Goal: Information Seeking & Learning: Learn about a topic

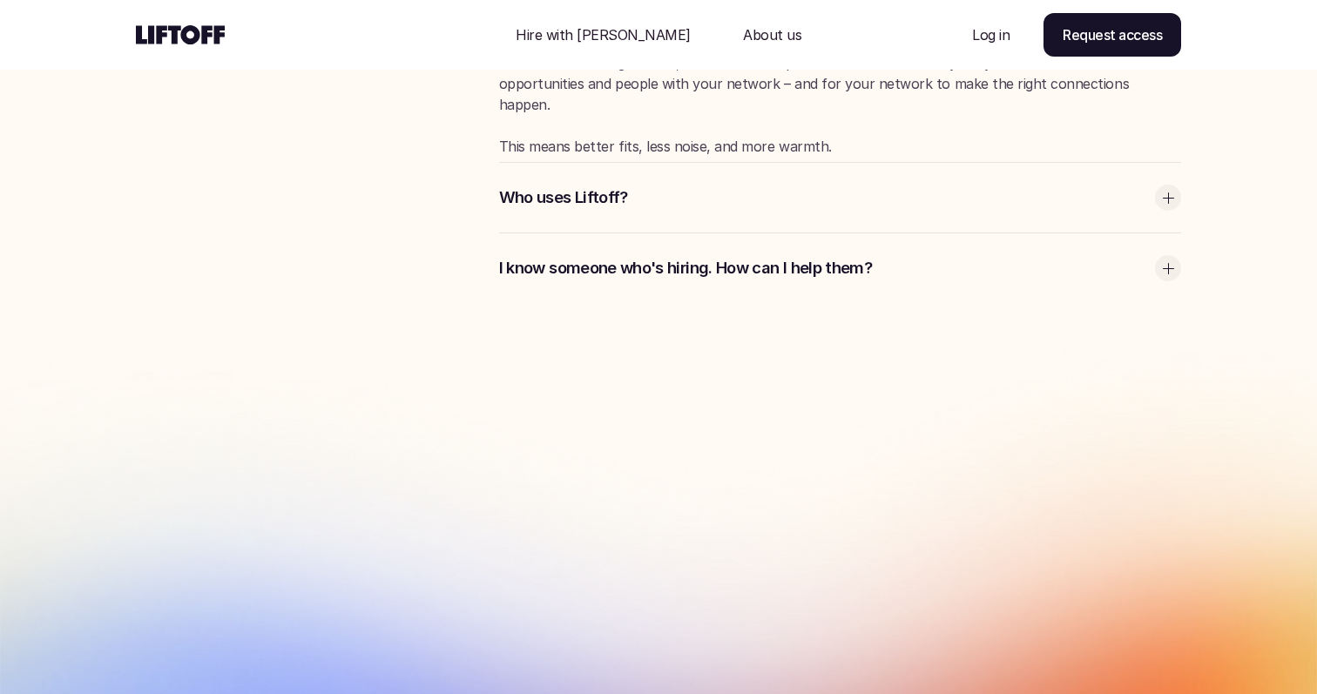
scroll to position [4930, 0]
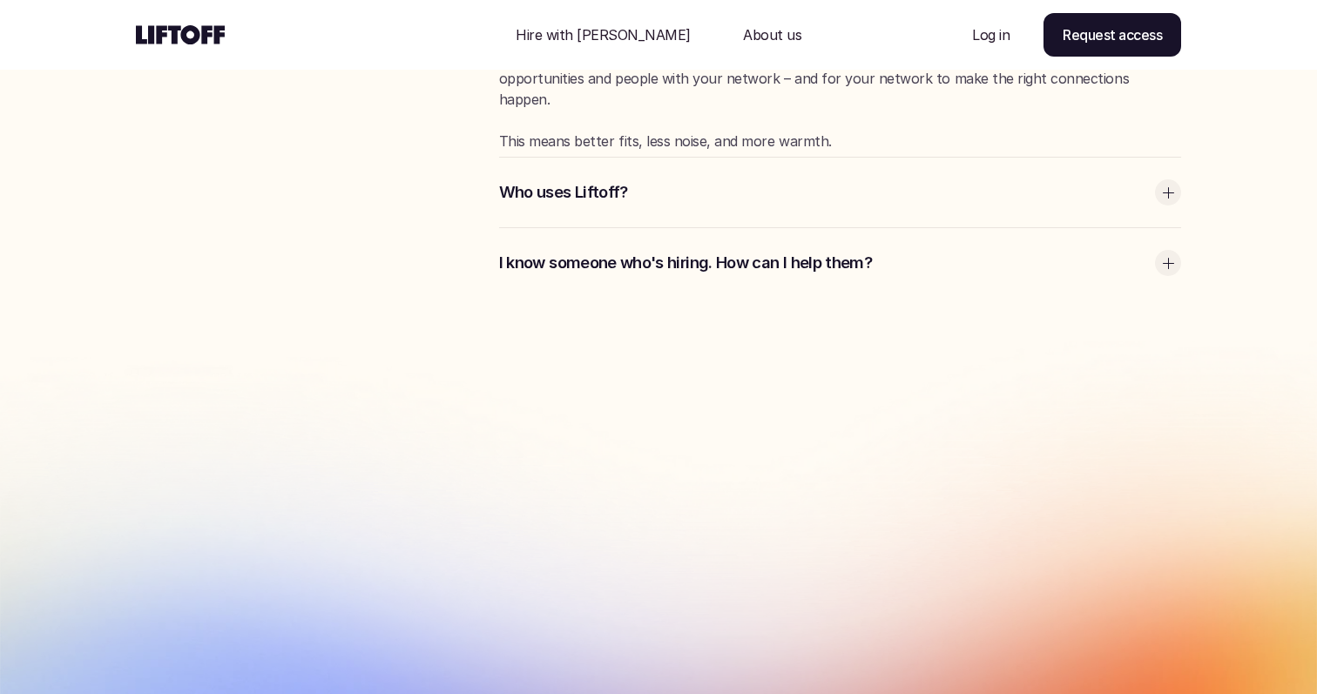
click at [753, 205] on div "Who uses Liftoff?" at bounding box center [840, 193] width 682 height 70
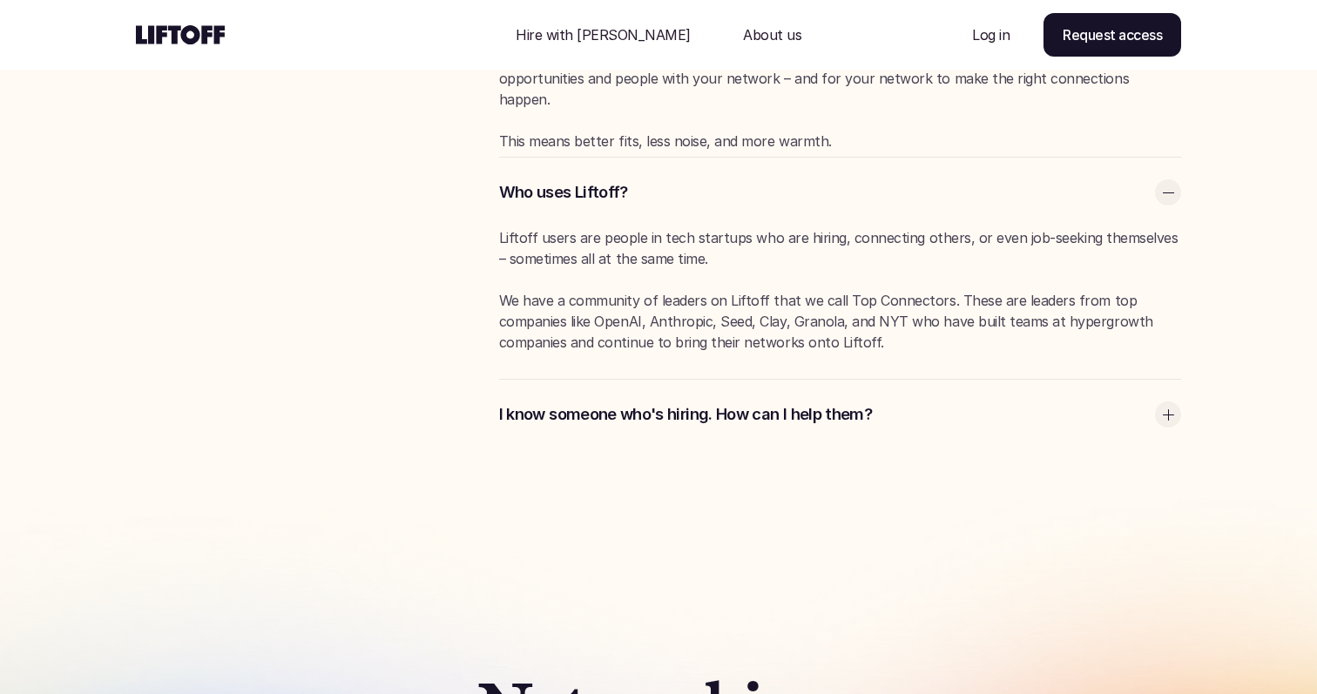
click at [753, 205] on div "Who uses Liftoff?" at bounding box center [840, 193] width 682 height 70
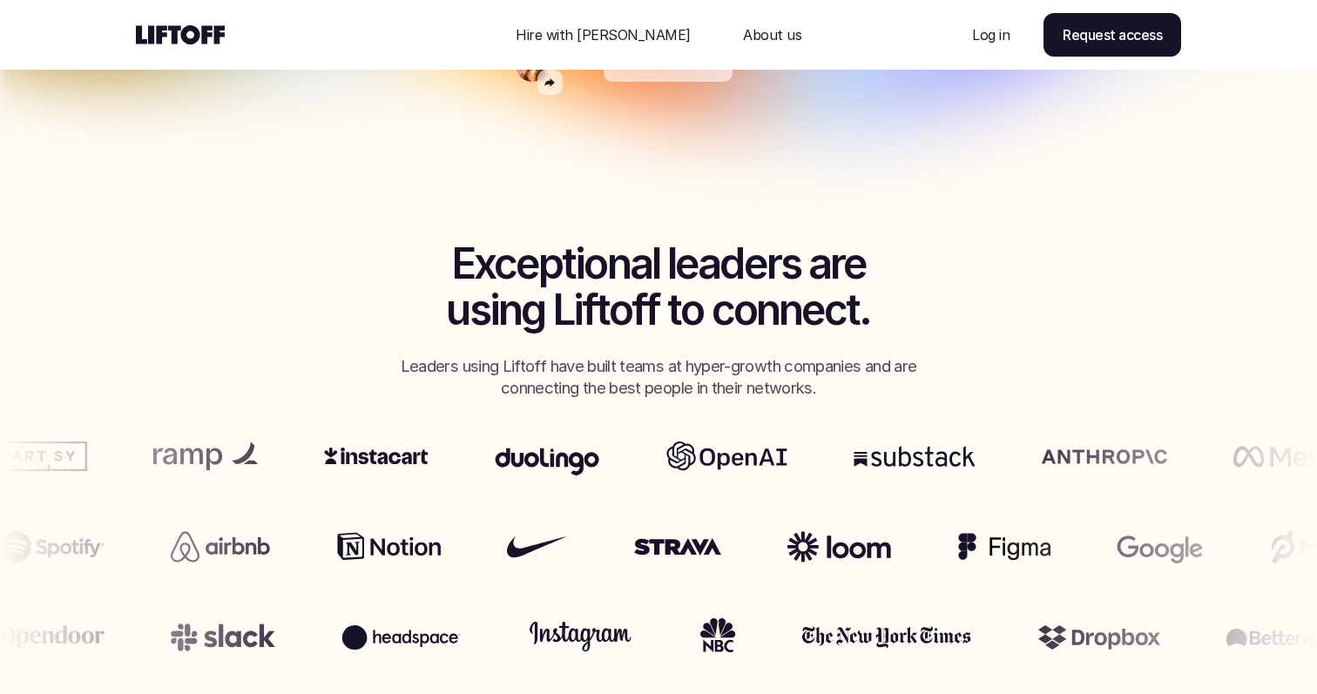
scroll to position [0, 0]
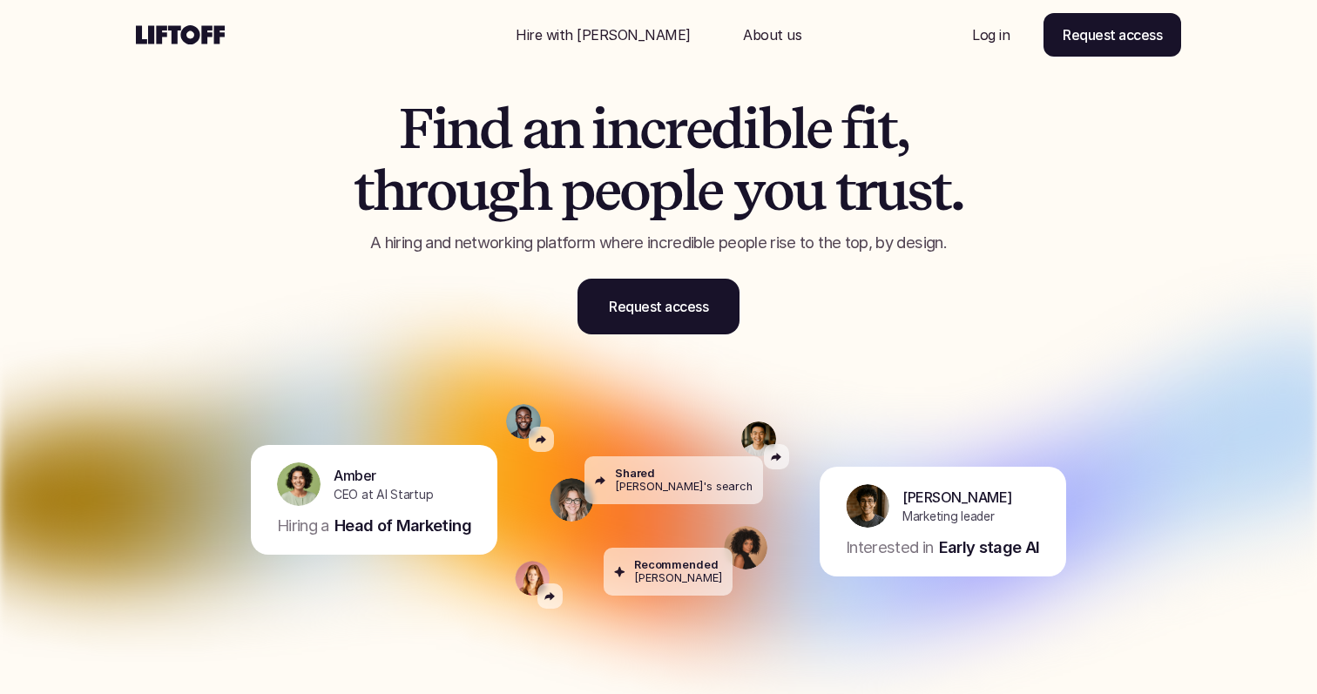
click at [193, 42] on use at bounding box center [180, 34] width 89 height 19
click at [589, 196] on span "p" at bounding box center [577, 190] width 33 height 61
click at [603, 140] on span "i" at bounding box center [600, 128] width 16 height 61
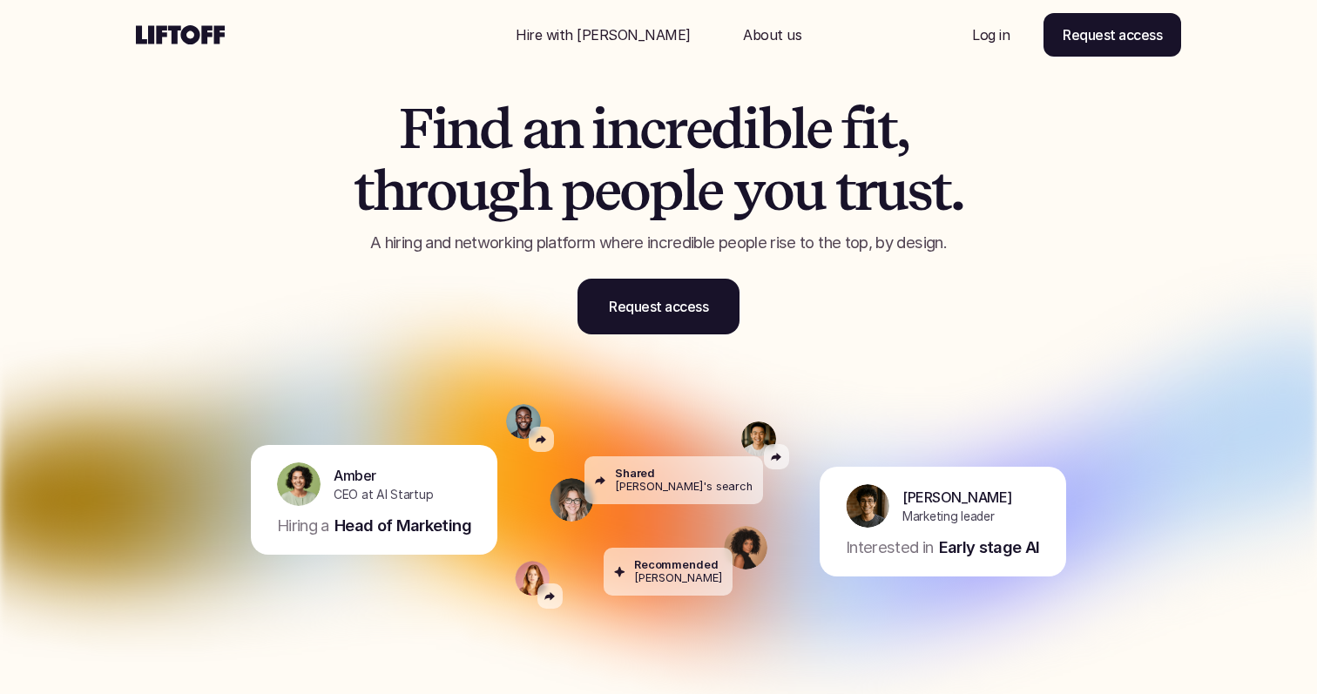
click at [603, 140] on span "i" at bounding box center [600, 128] width 16 height 61
click at [548, 184] on span "h" at bounding box center [534, 190] width 32 height 61
click at [567, 205] on span "p" at bounding box center [577, 190] width 33 height 61
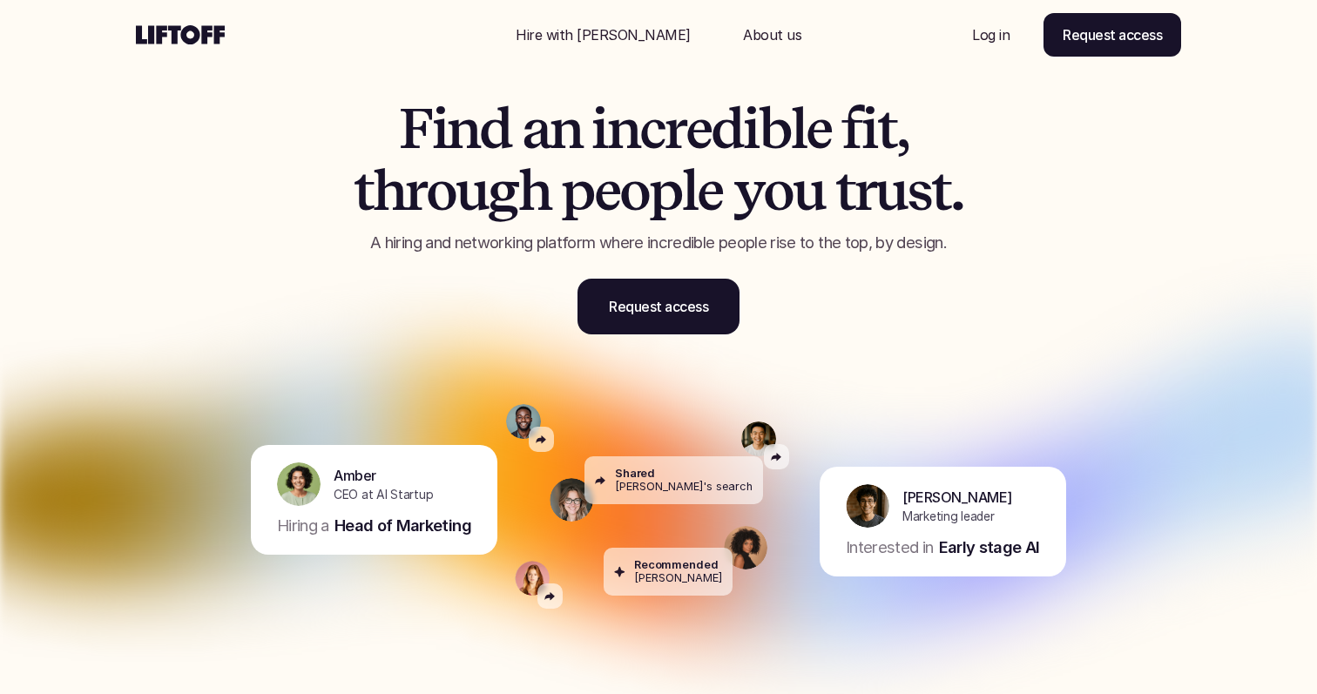
click at [567, 205] on span "p" at bounding box center [577, 190] width 33 height 61
click at [568, 243] on p "A hiring and networking platform where incredible people rise to the top, by de…" at bounding box center [658, 243] width 741 height 23
click at [587, 193] on span "p" at bounding box center [577, 190] width 33 height 61
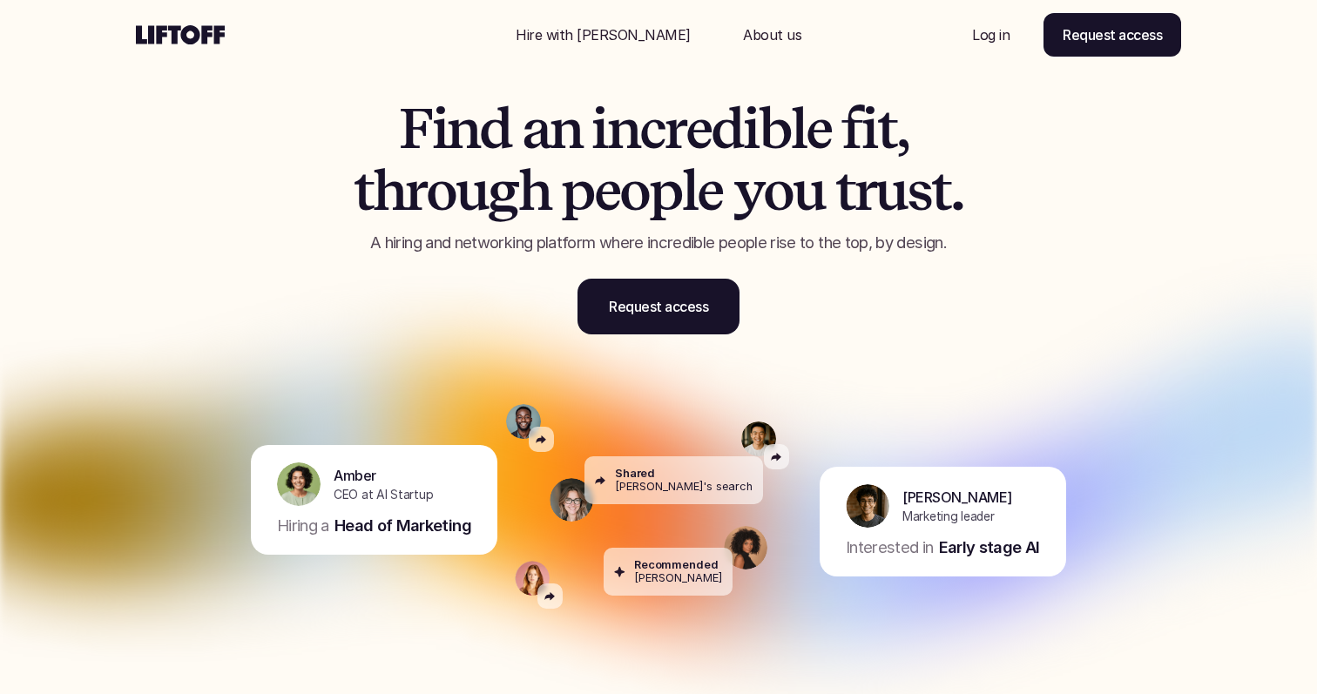
click at [587, 193] on span "p" at bounding box center [577, 190] width 33 height 61
click at [592, 146] on span "i" at bounding box center [600, 128] width 16 height 61
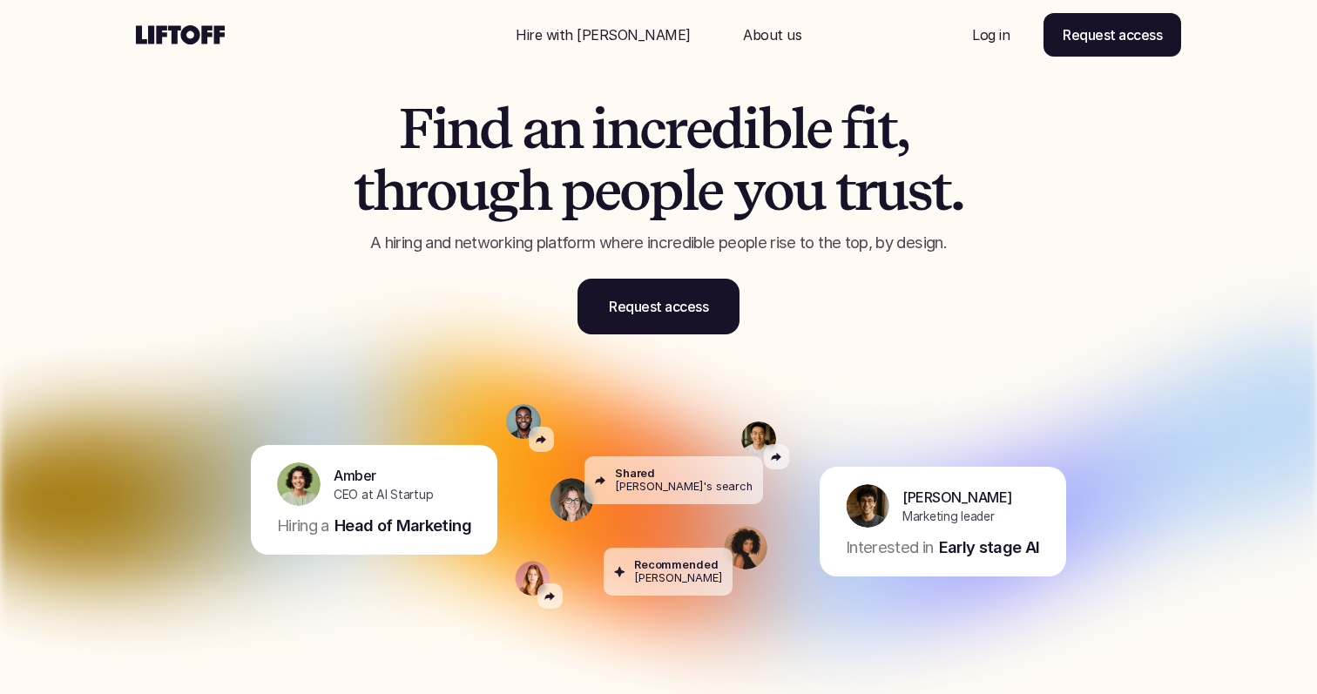
click at [590, 188] on span "p" at bounding box center [577, 190] width 33 height 61
click at [590, 139] on h1 "F i n d a n i n c r e d i b l e f i t , t h r o u g h p e o p l e y o u t r u s…" at bounding box center [658, 159] width 741 height 123
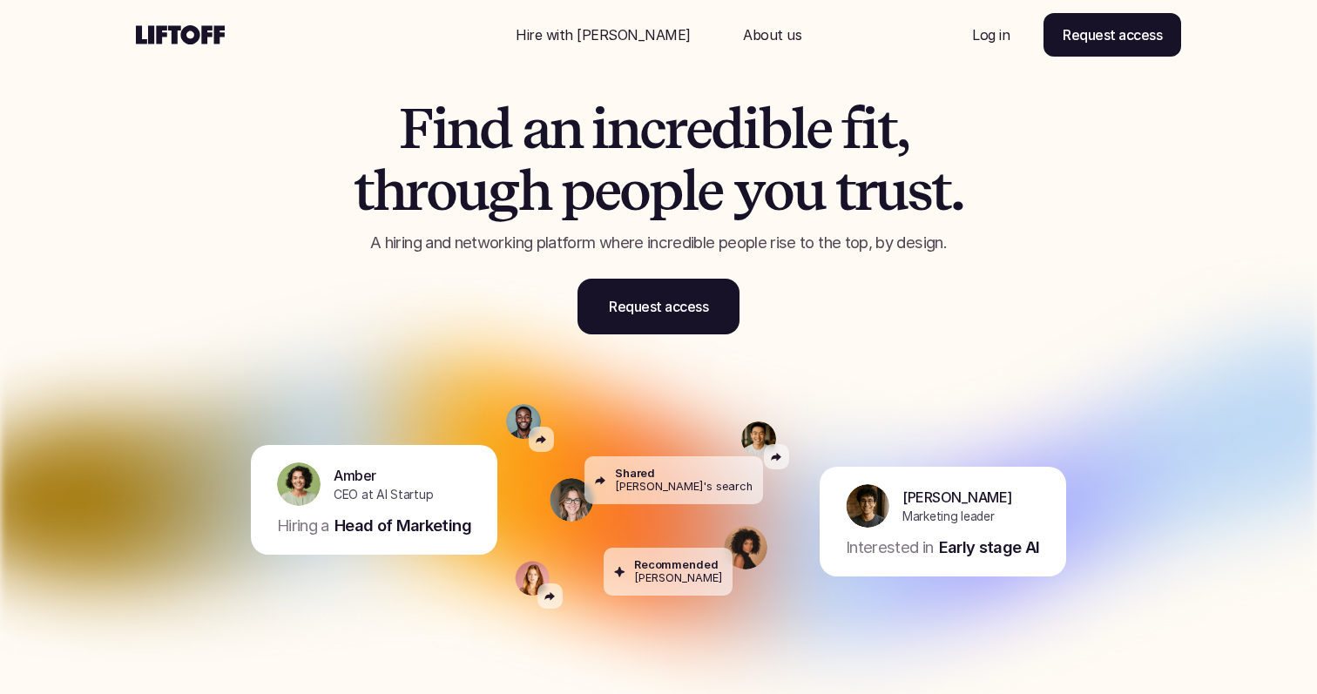
click at [590, 139] on h1 "F i n d a n i n c r e d i b l e f i t , t h r o u g h p e o p l e y o u t r u s…" at bounding box center [658, 159] width 741 height 123
click at [588, 191] on span "p" at bounding box center [577, 190] width 33 height 61
click at [581, 139] on span "n" at bounding box center [566, 128] width 32 height 61
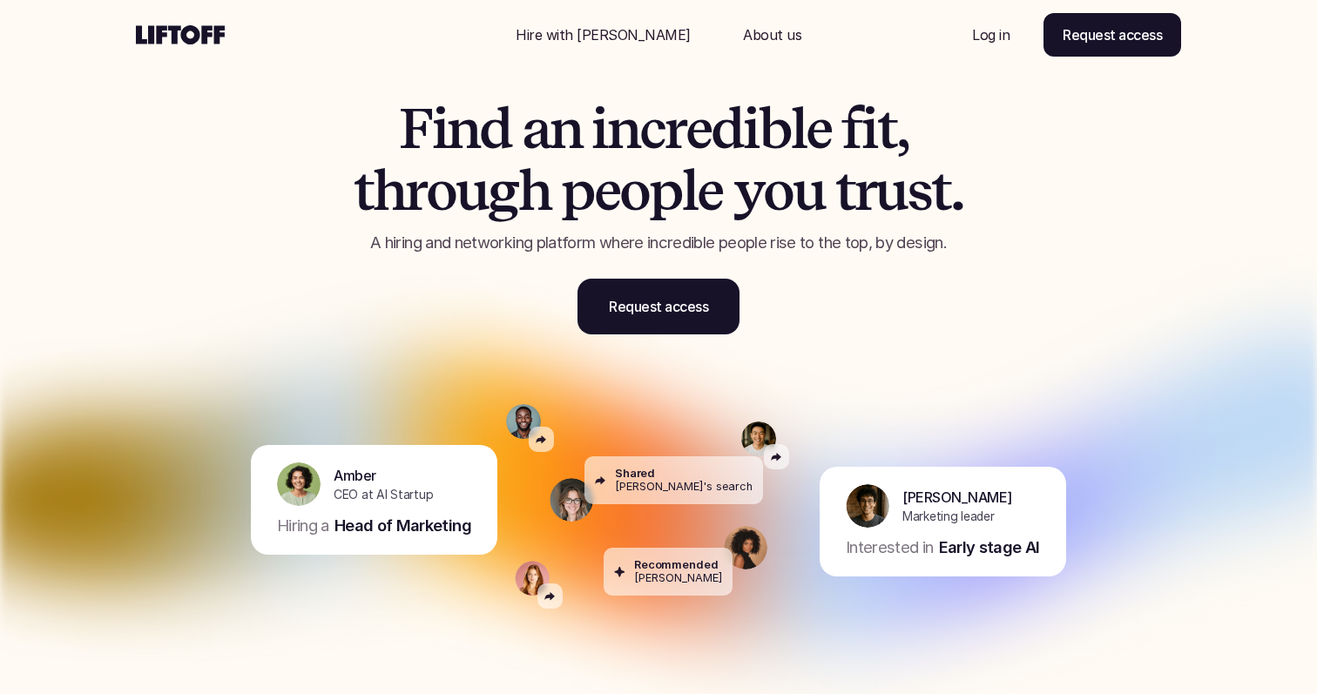
click at [581, 139] on span "n" at bounding box center [566, 128] width 32 height 61
click at [576, 195] on span "p" at bounding box center [577, 190] width 33 height 61
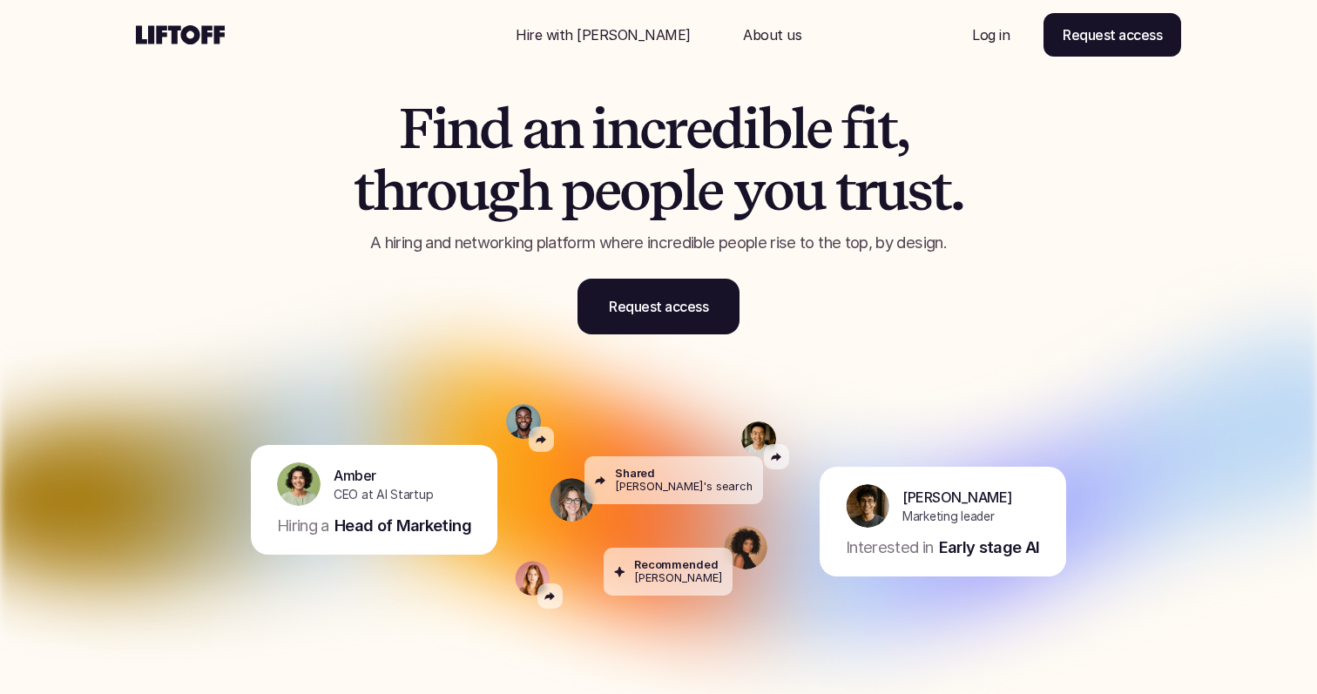
click at [576, 237] on p "A hiring and networking platform where incredible people rise to the top, by de…" at bounding box center [658, 243] width 741 height 23
click at [579, 203] on span "p" at bounding box center [577, 190] width 33 height 61
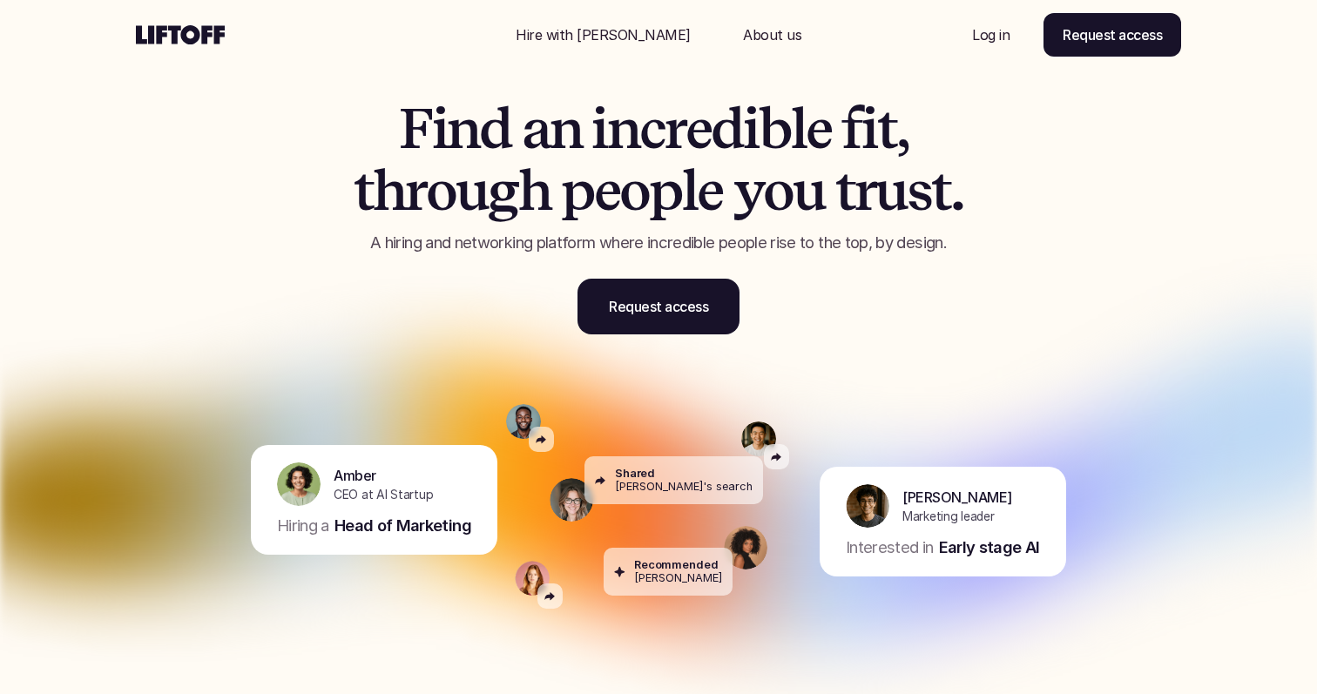
click at [579, 203] on span "p" at bounding box center [577, 190] width 33 height 61
click at [572, 131] on span "n" at bounding box center [566, 128] width 32 height 61
click at [743, 36] on p "About us" at bounding box center [772, 34] width 58 height 21
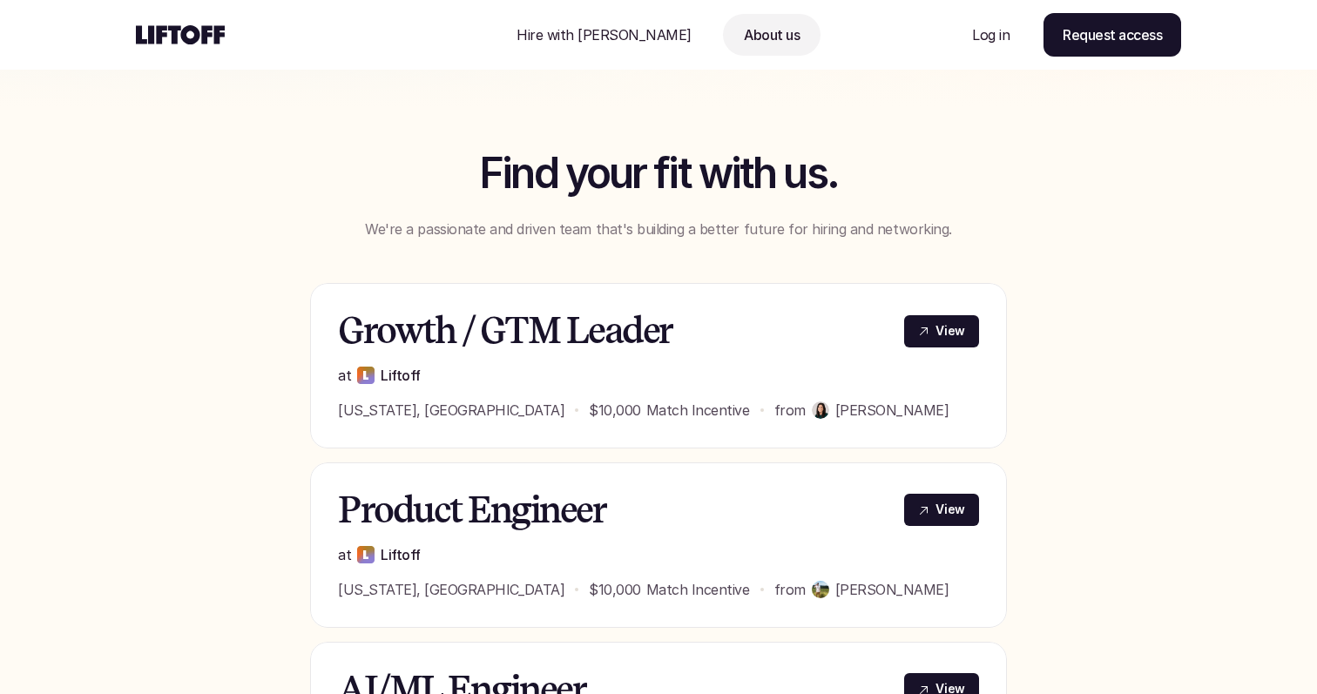
scroll to position [511, 0]
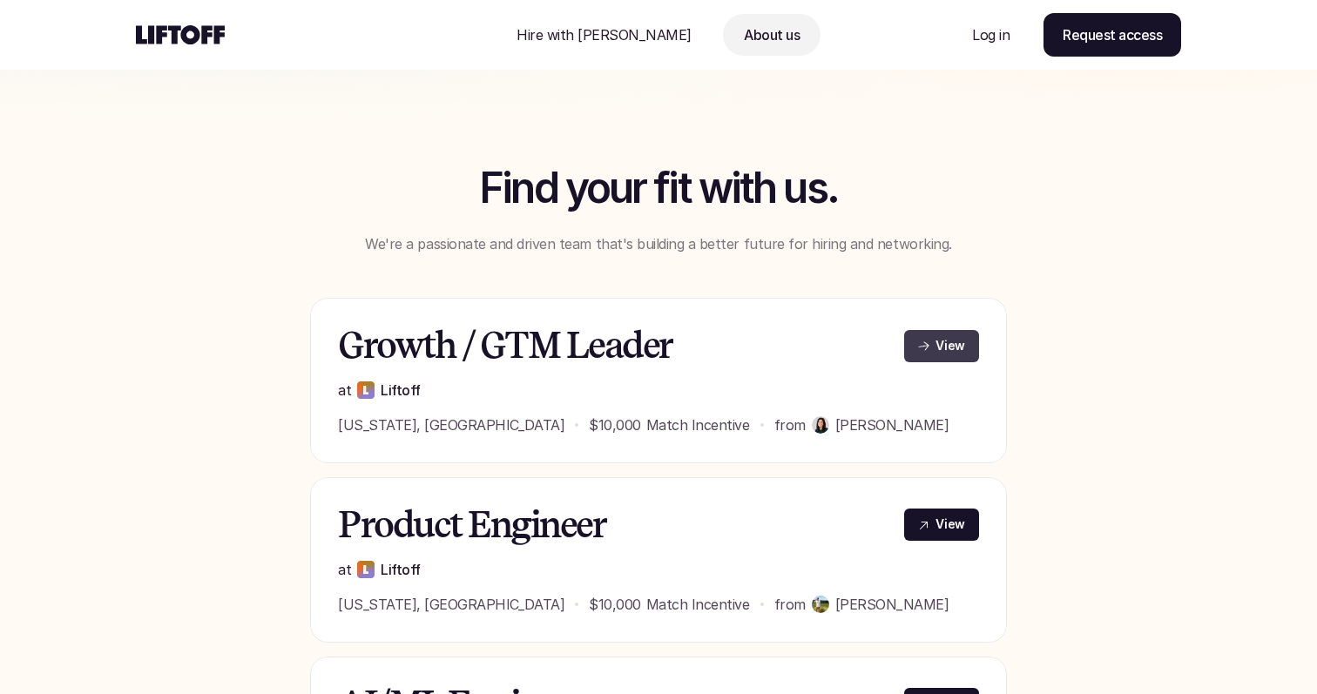
click at [932, 340] on link "View" at bounding box center [941, 346] width 75 height 32
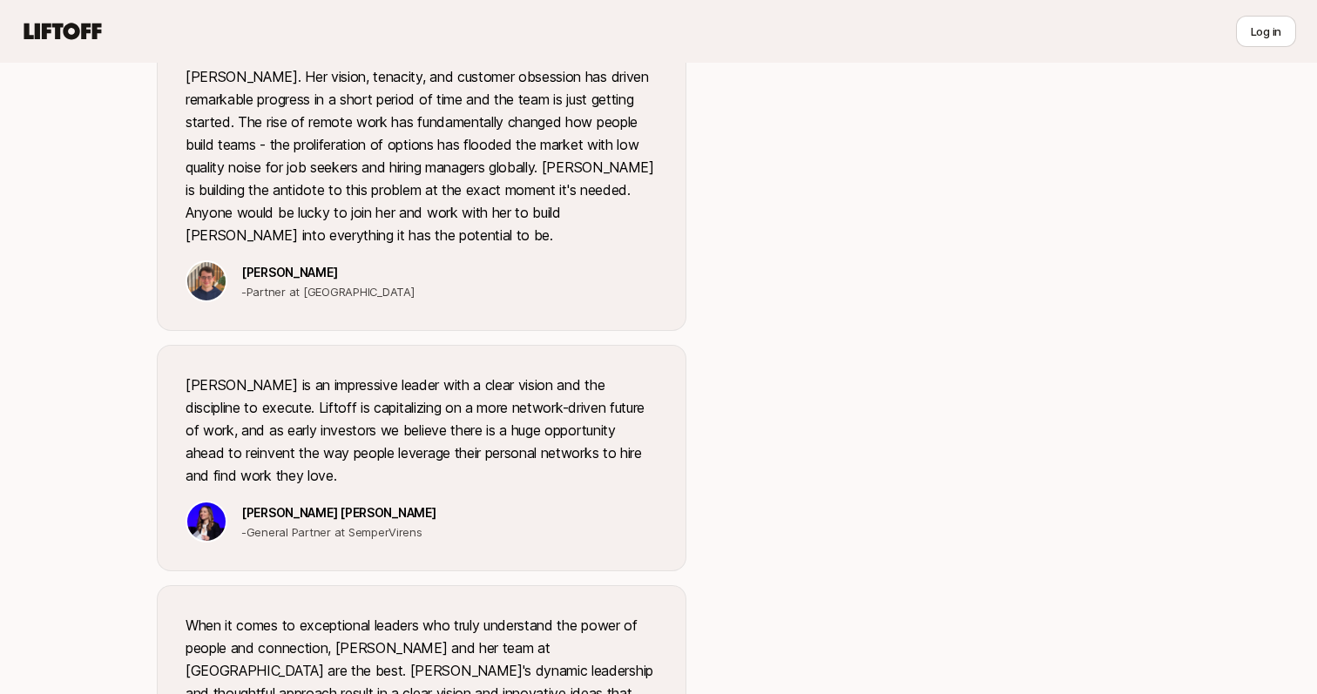
scroll to position [2537, 0]
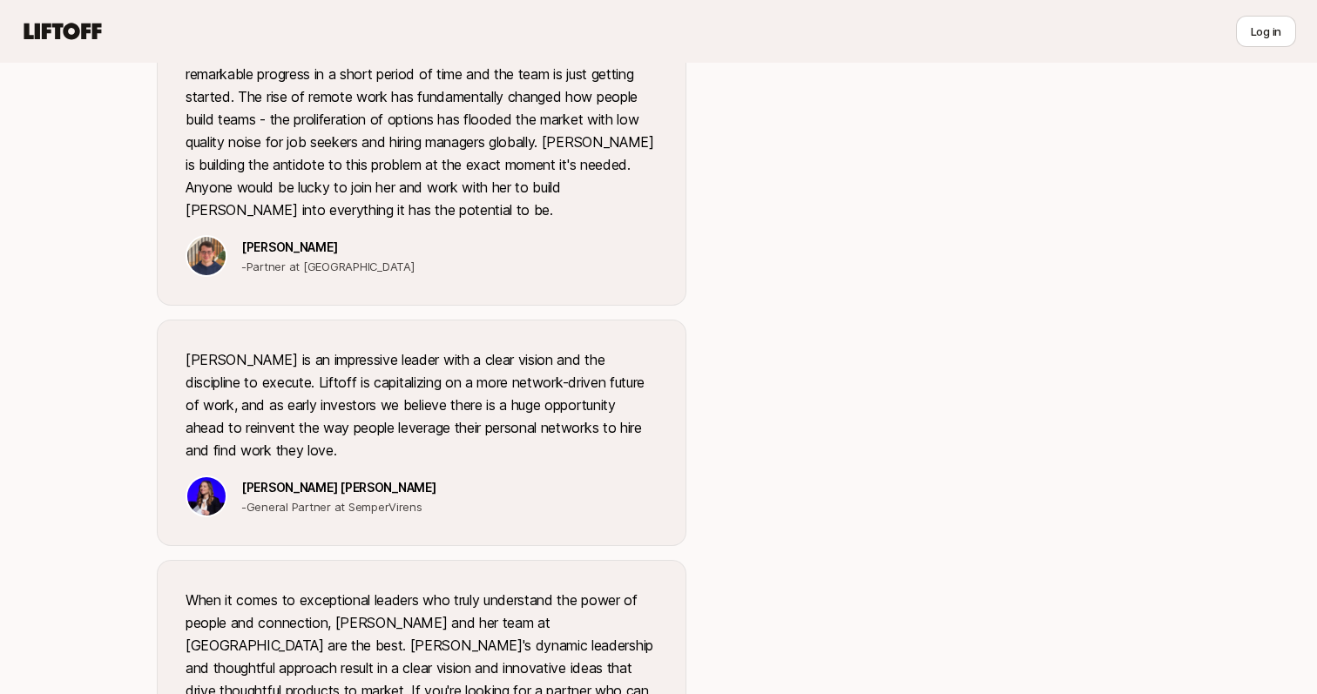
click at [495, 382] on p "Eleanor is an impressive leader with a clear vision and the discipline to execu…" at bounding box center [422, 405] width 472 height 113
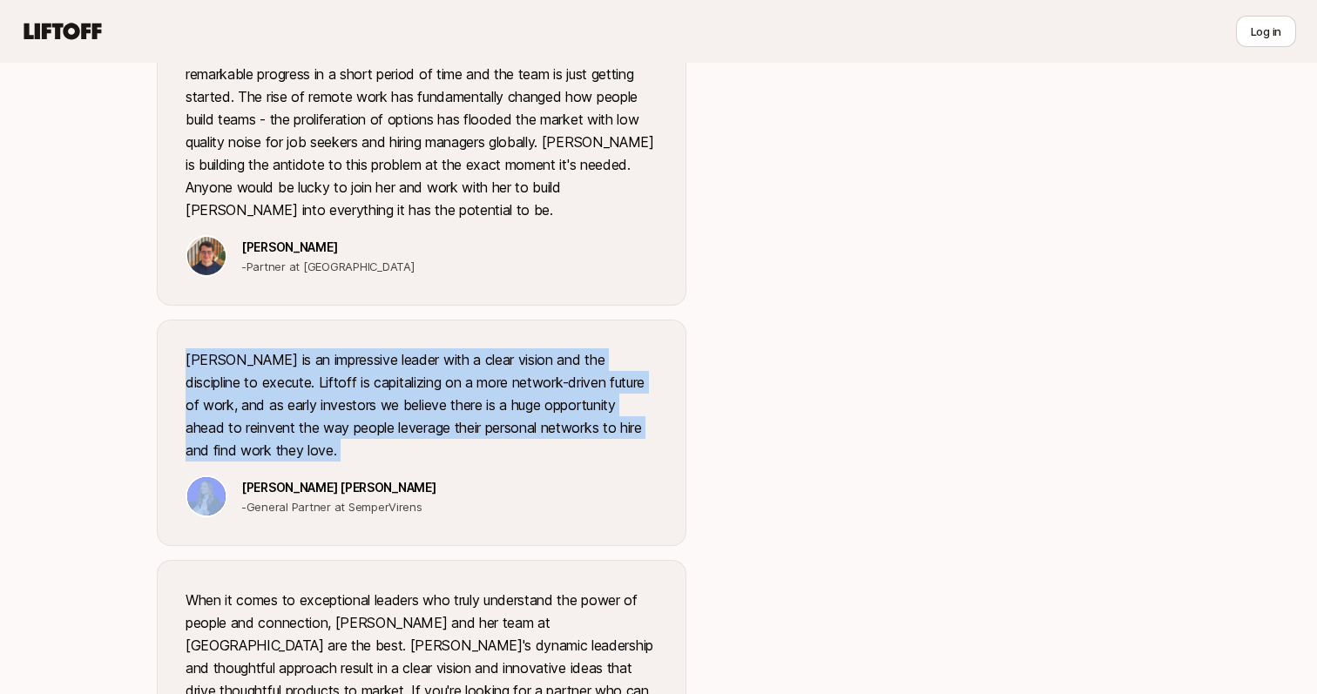
click at [495, 382] on p "Eleanor is an impressive leader with a clear vision and the discipline to execu…" at bounding box center [422, 405] width 472 height 113
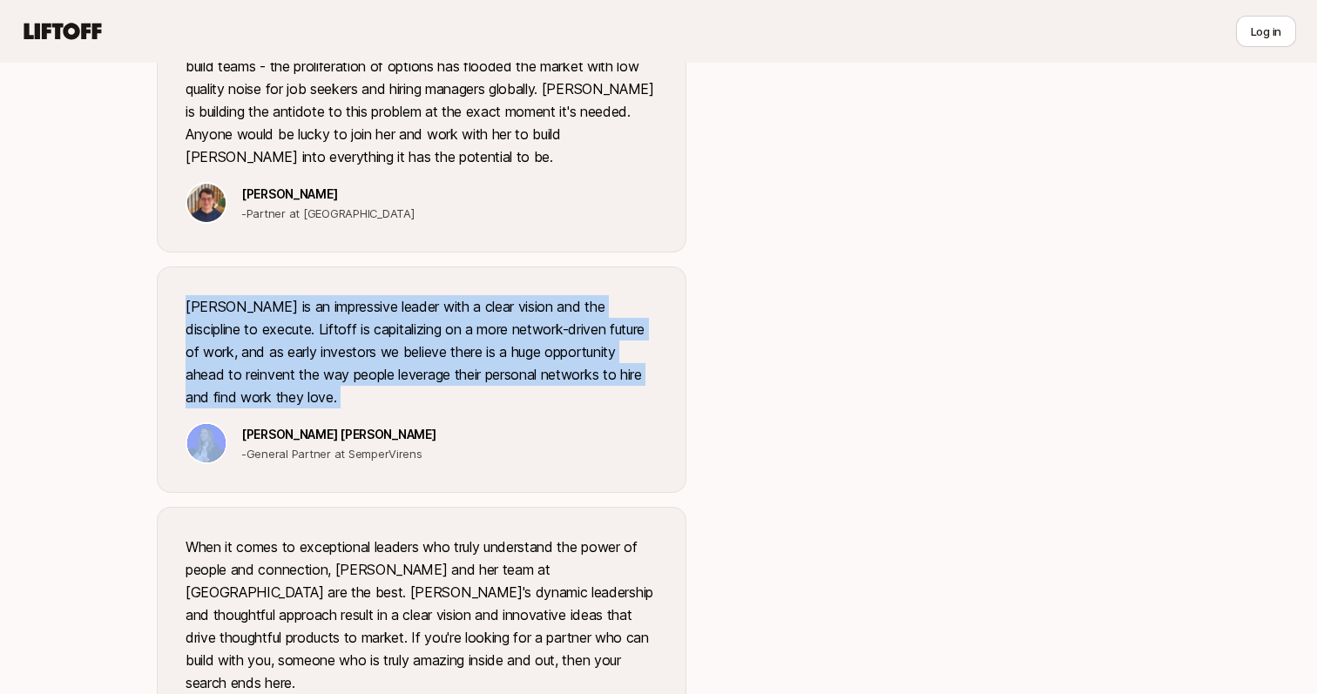
scroll to position [2685, 0]
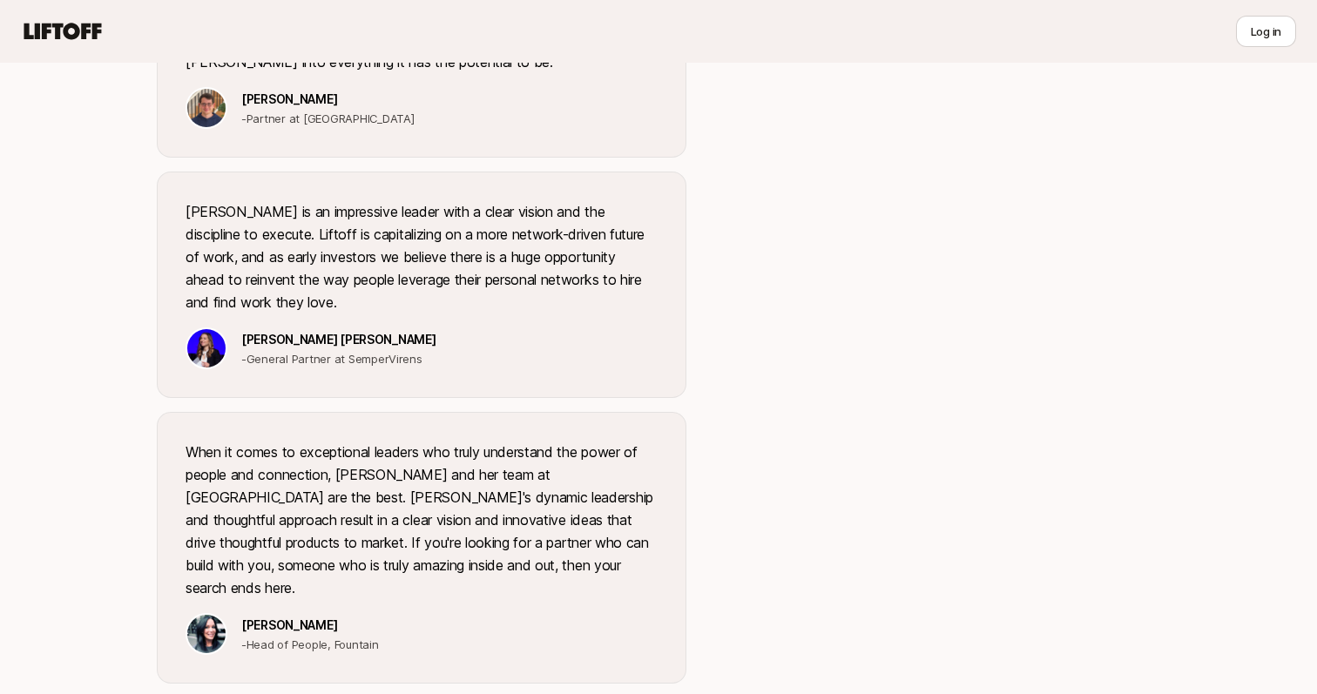
click at [486, 452] on p "When it comes to exceptional leaders who truly understand the power of people a…" at bounding box center [422, 520] width 472 height 159
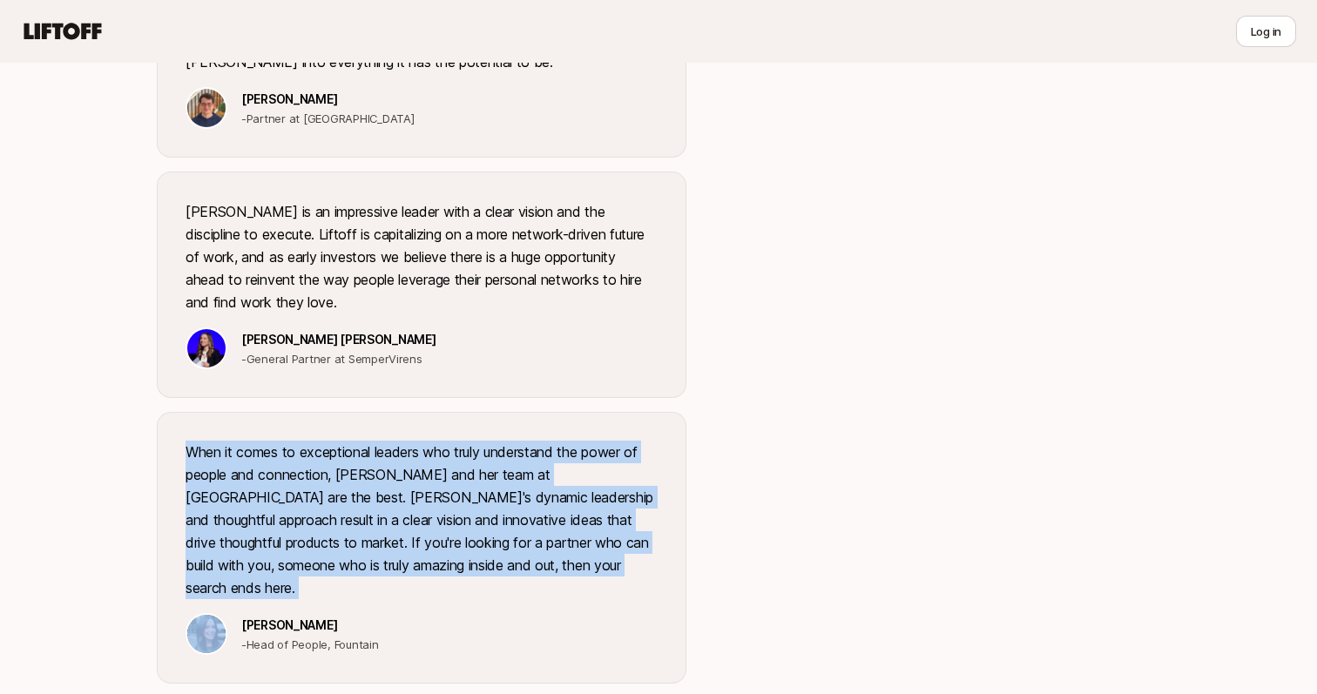
click at [486, 452] on p "When it comes to exceptional leaders who truly understand the power of people a…" at bounding box center [422, 520] width 472 height 159
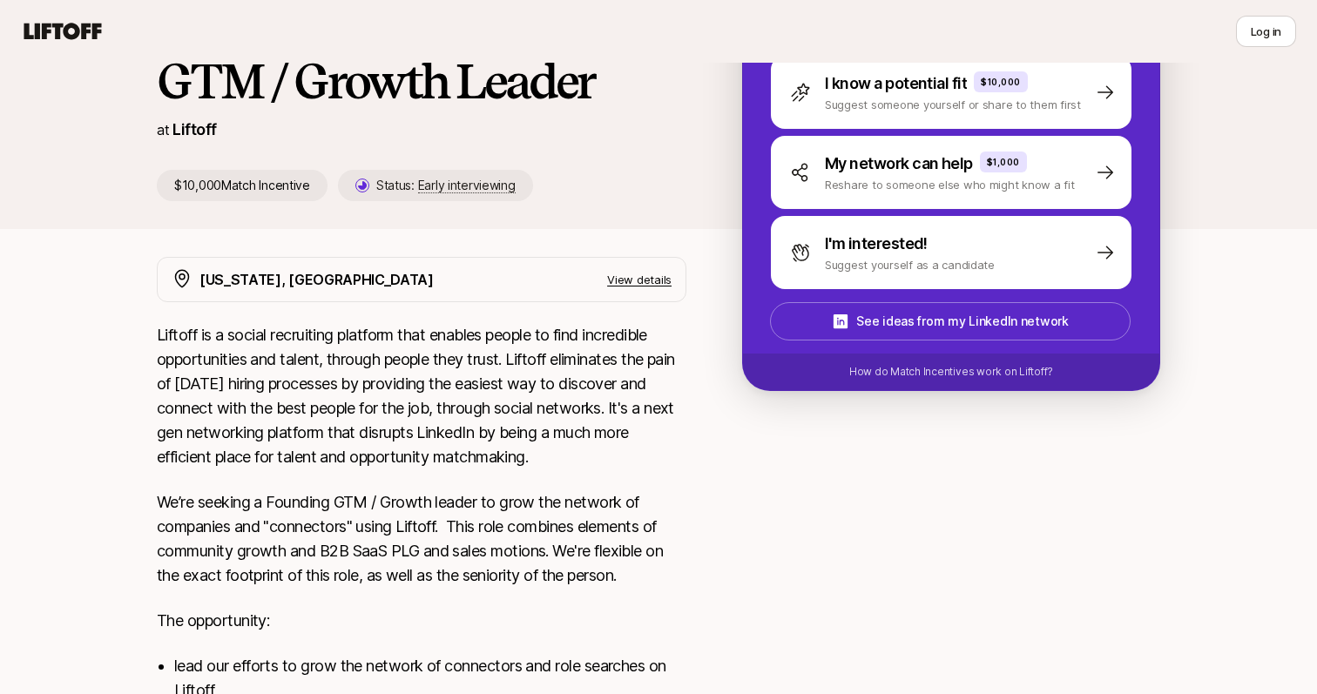
scroll to position [0, 0]
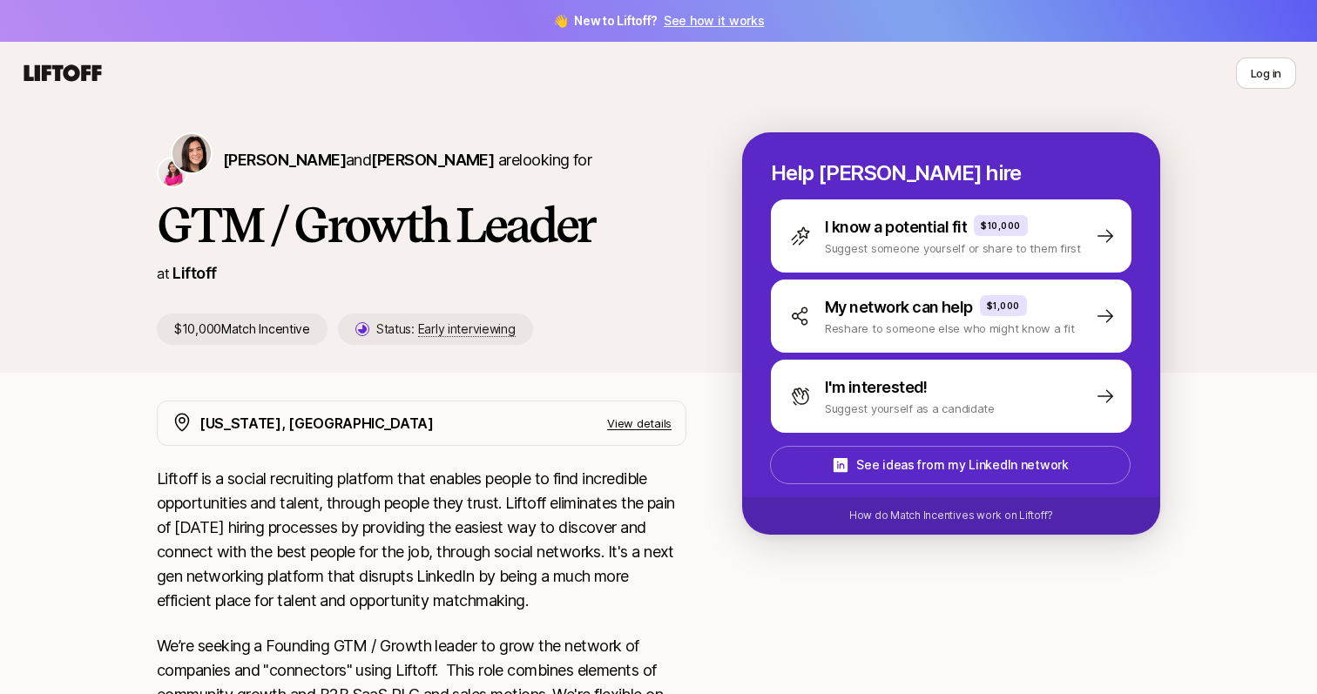
click at [62, 66] on icon at bounding box center [63, 72] width 78 height 17
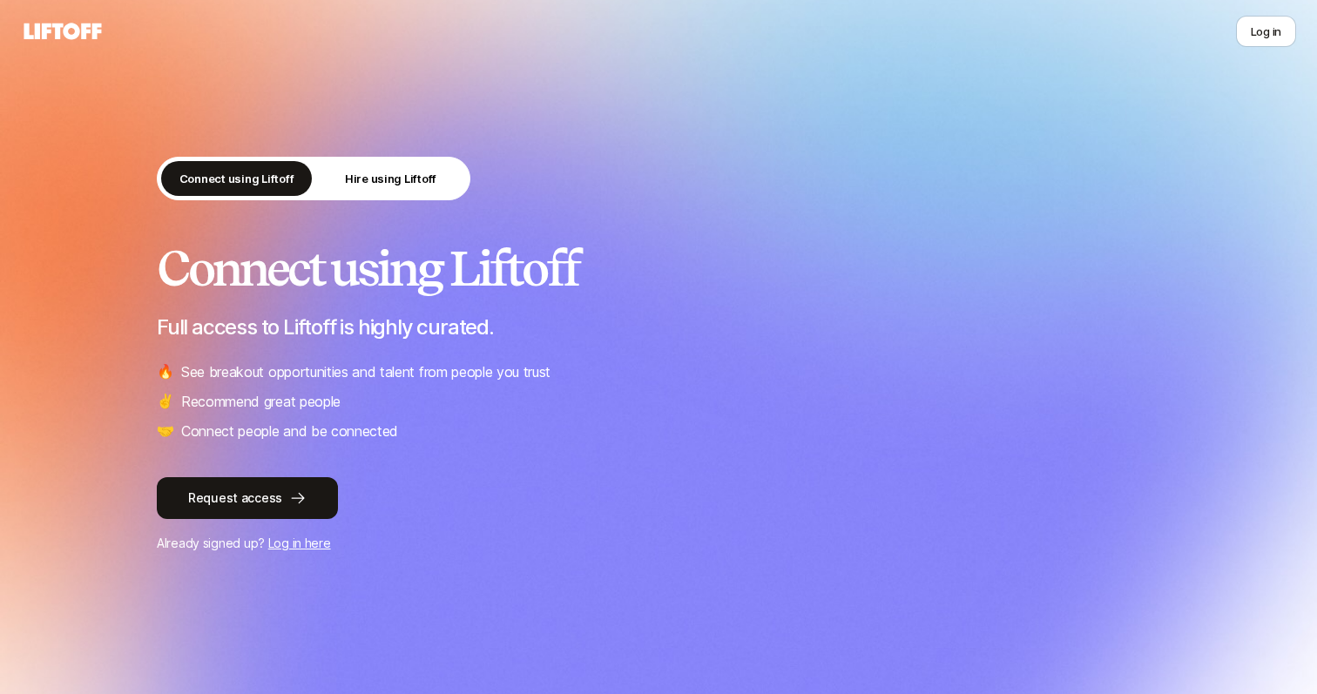
click at [73, 48] on nav "Log in" at bounding box center [658, 31] width 1317 height 63
click at [70, 36] on icon at bounding box center [63, 31] width 78 height 17
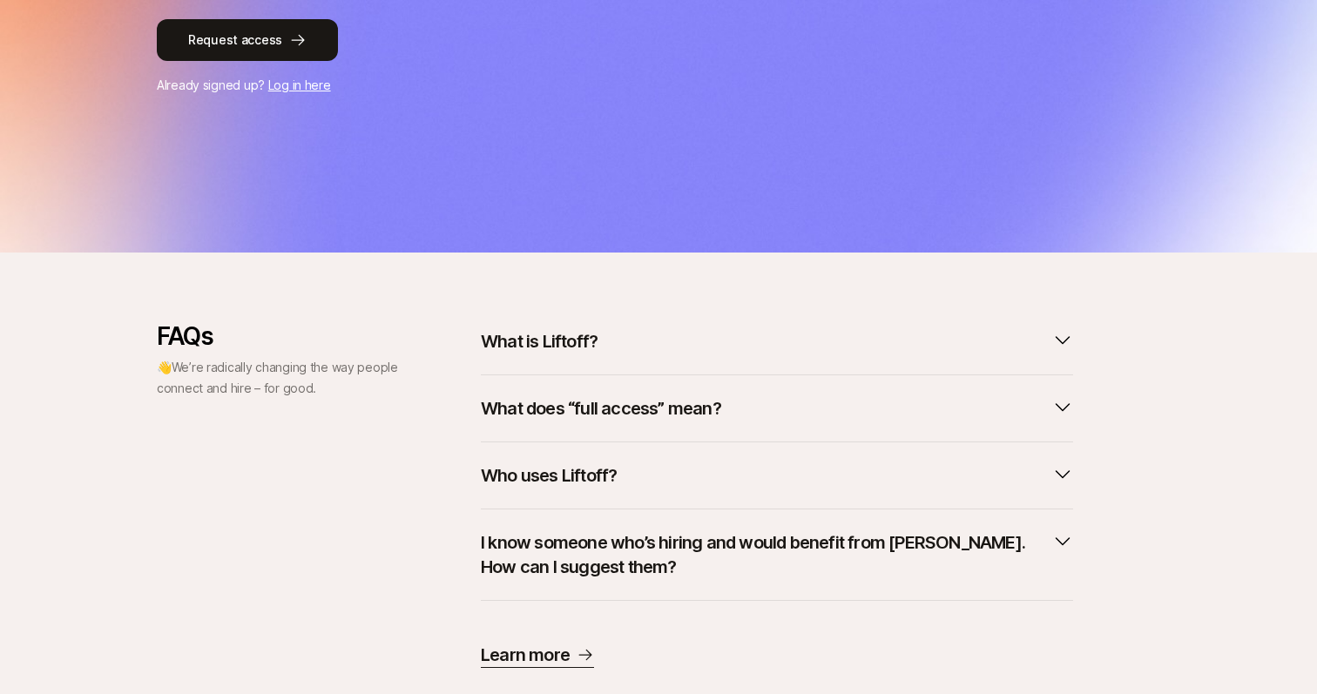
scroll to position [502, 0]
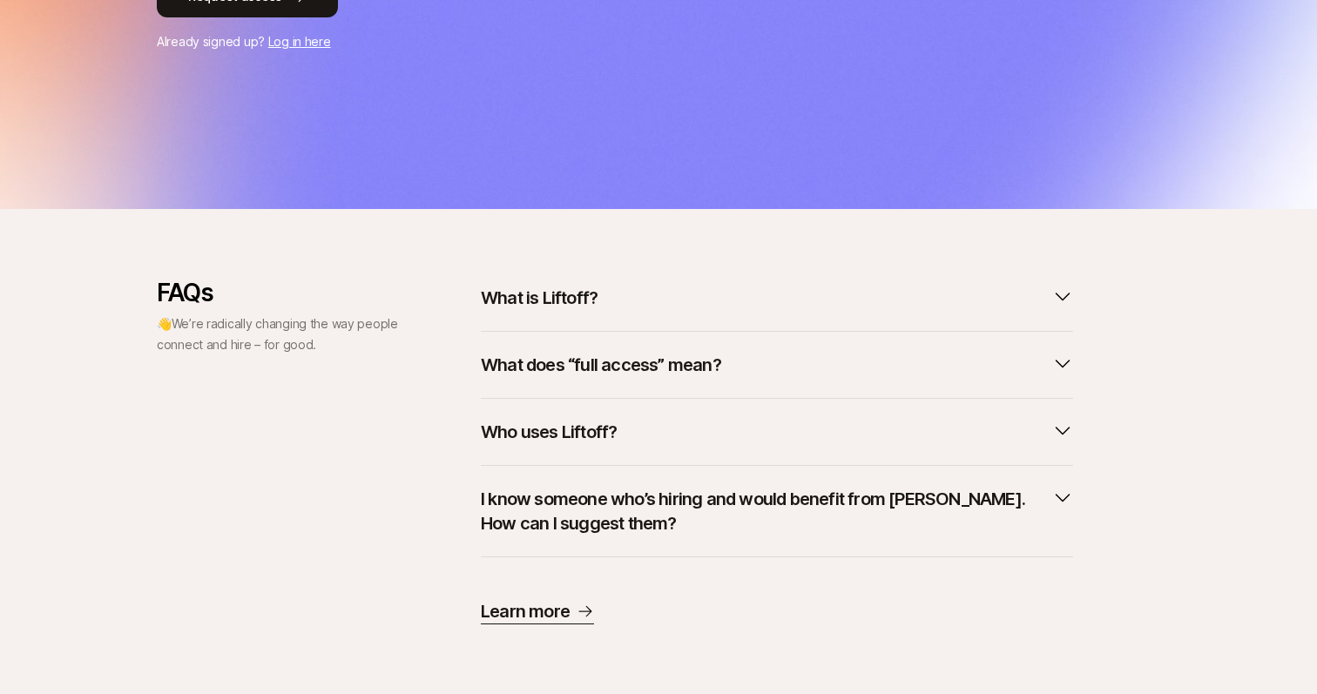
click at [606, 295] on button "What is Liftoff?" at bounding box center [777, 298] width 592 height 38
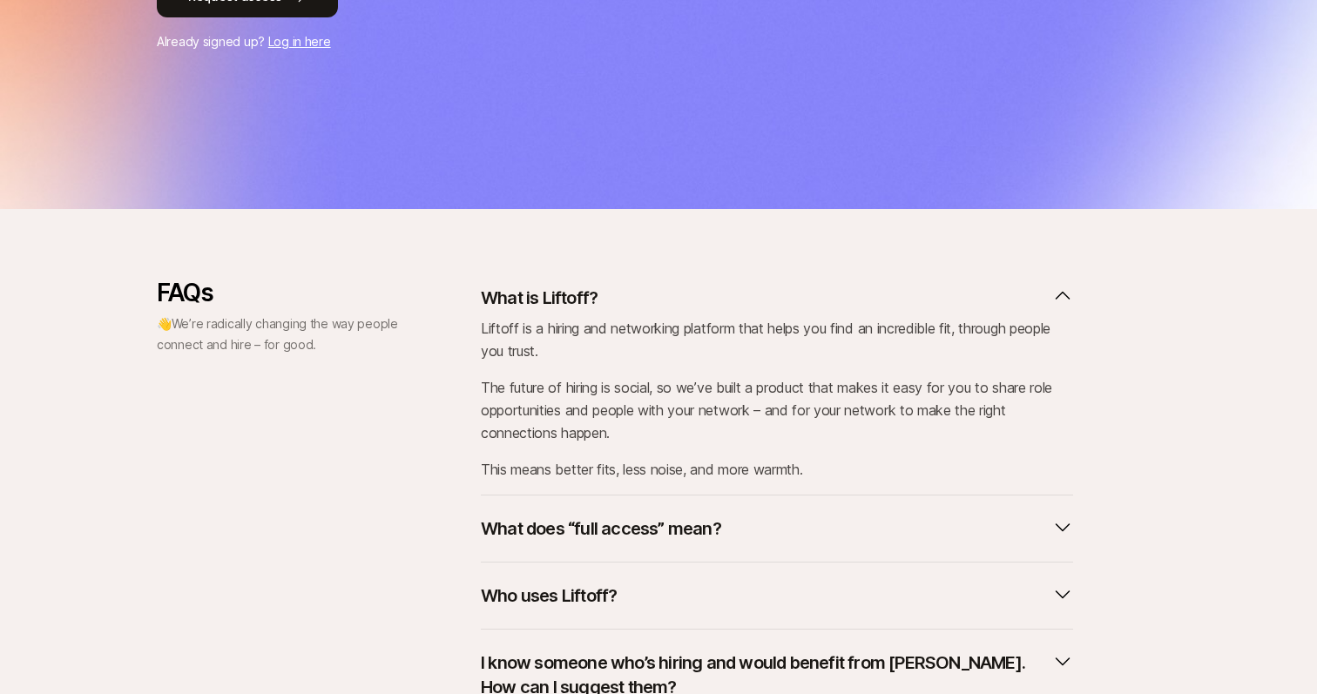
click at [606, 295] on button "What is Liftoff?" at bounding box center [777, 298] width 592 height 38
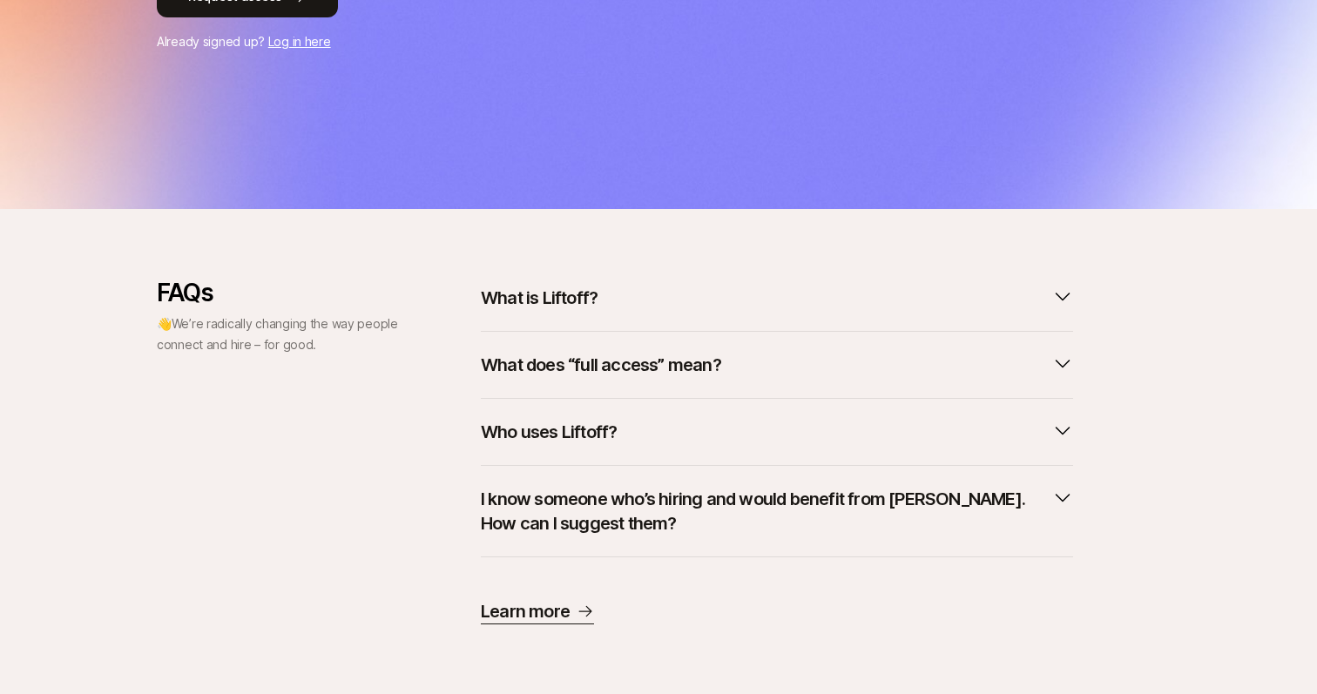
click at [584, 443] on p "Who uses Liftoff?" at bounding box center [549, 432] width 136 height 24
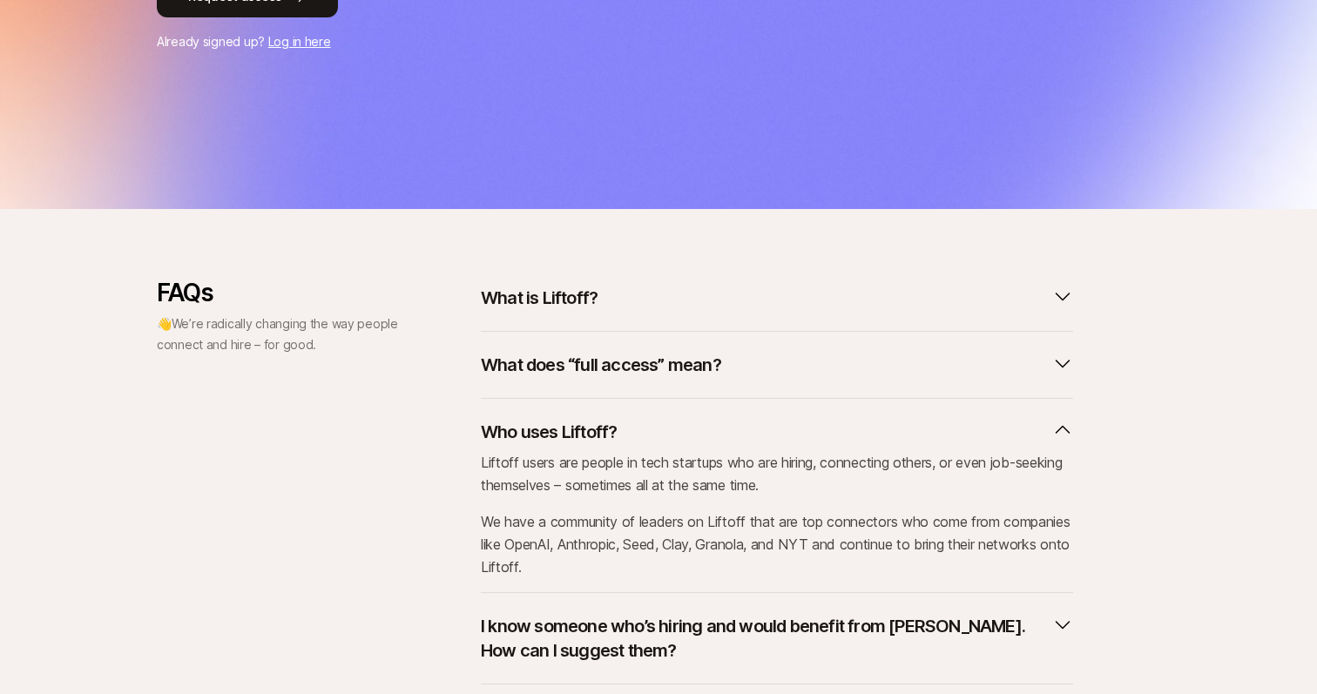
click at [585, 432] on p "Who uses Liftoff?" at bounding box center [549, 432] width 136 height 24
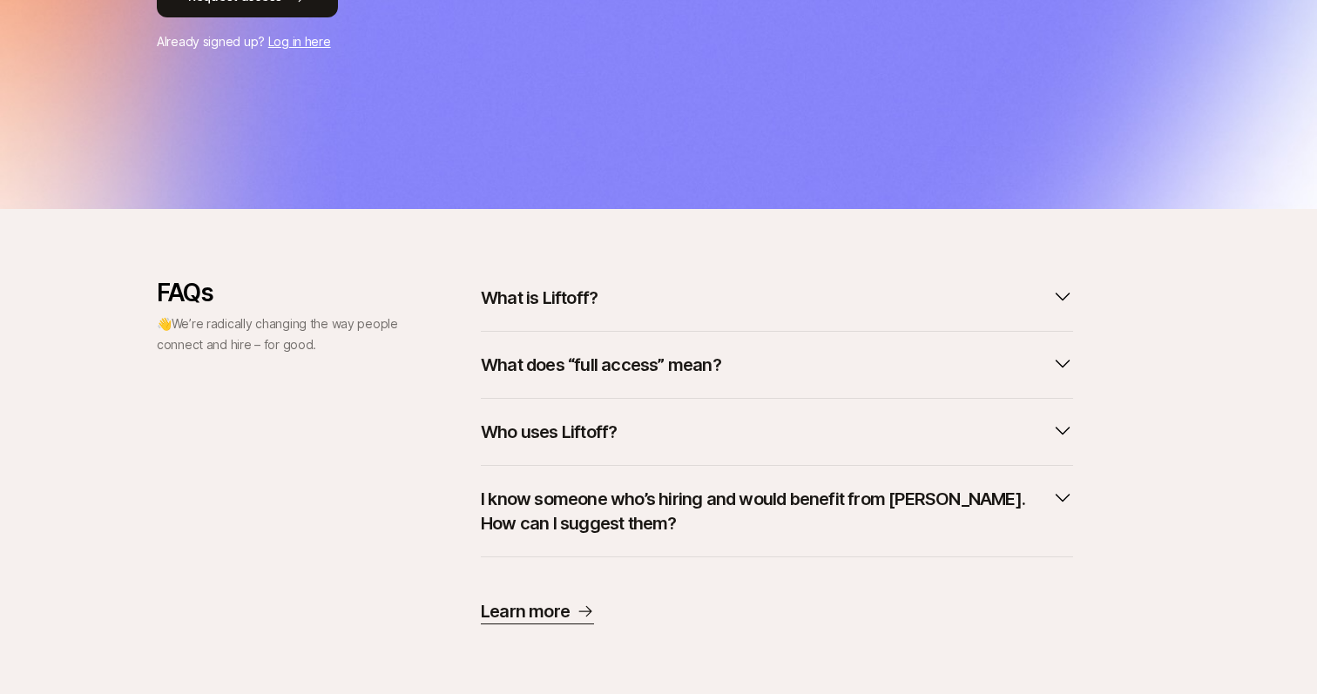
click at [587, 369] on p "What does “full access” mean?" at bounding box center [601, 365] width 240 height 24
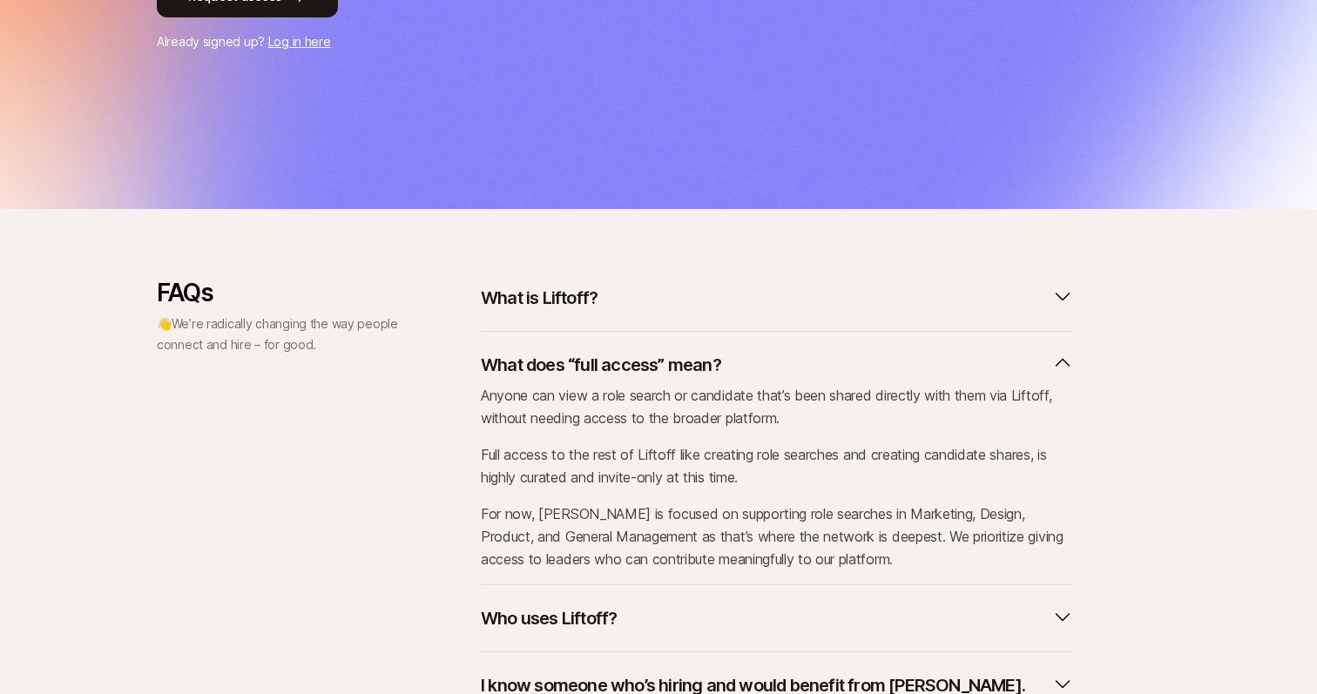
click at [587, 369] on p "What does “full access” mean?" at bounding box center [601, 365] width 240 height 24
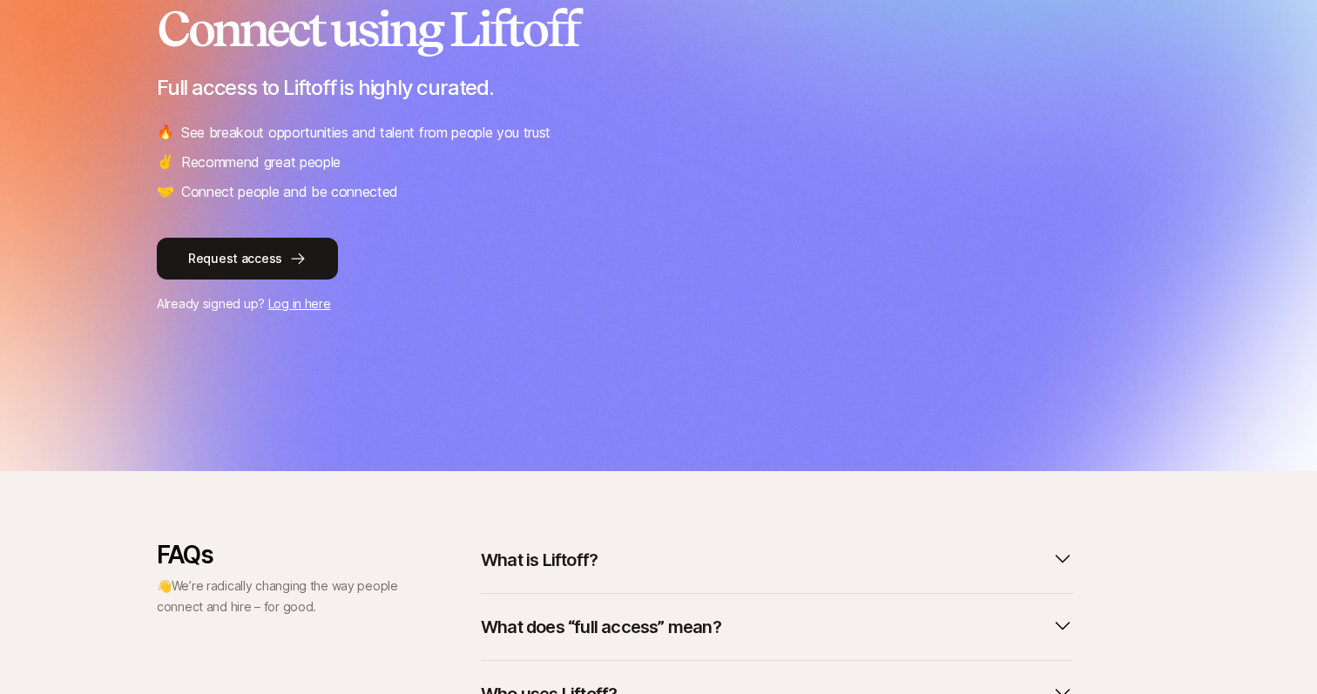
scroll to position [0, 0]
